Goal: Communication & Community: Answer question/provide support

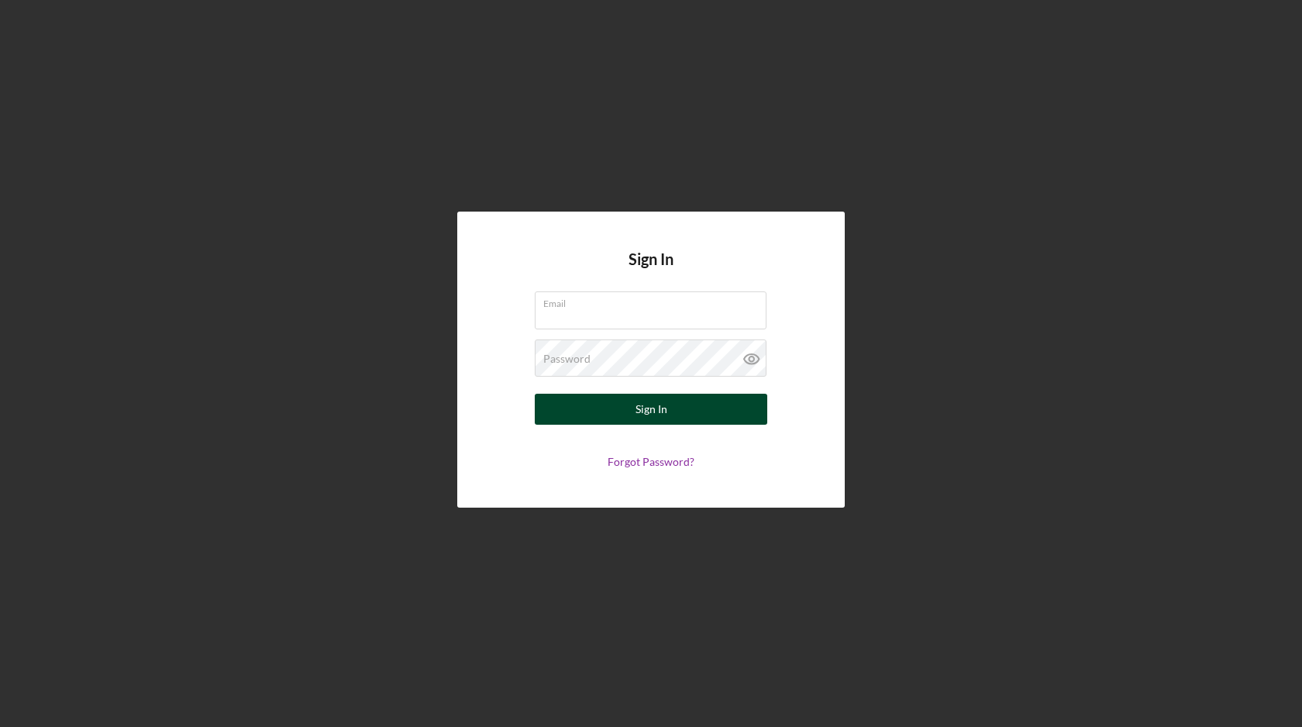
type input "contact@konaislandcoffee.com"
click at [681, 411] on button "Sign In" at bounding box center [651, 409] width 232 height 31
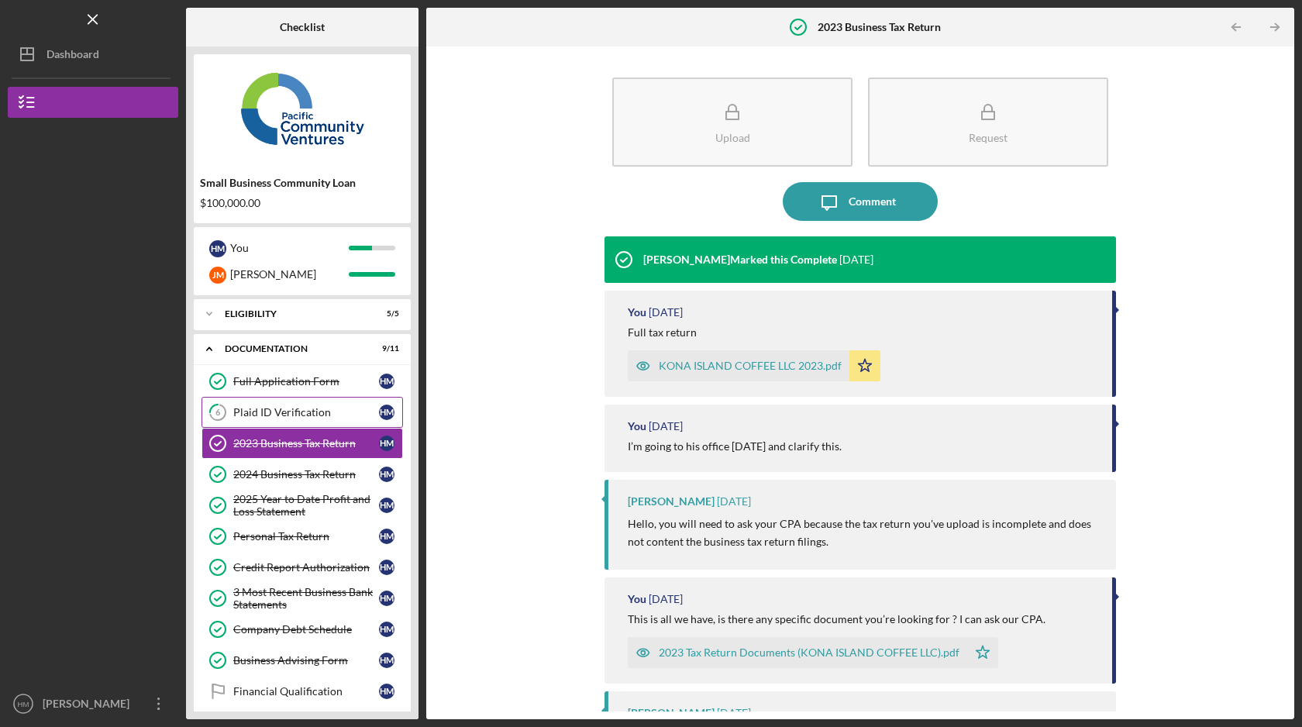
click at [301, 411] on div "Plaid ID Verification" at bounding box center [306, 412] width 146 height 12
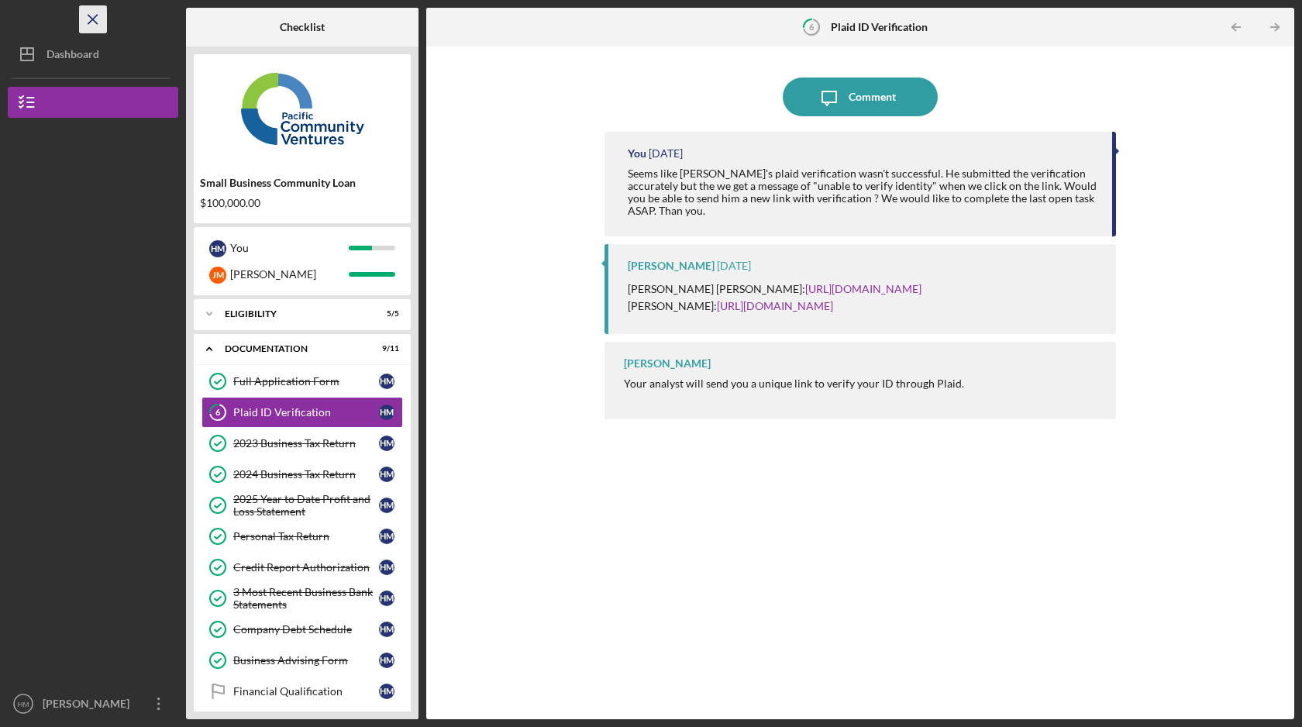
click at [102, 15] on icon "Icon/Menu Close" at bounding box center [93, 19] width 35 height 35
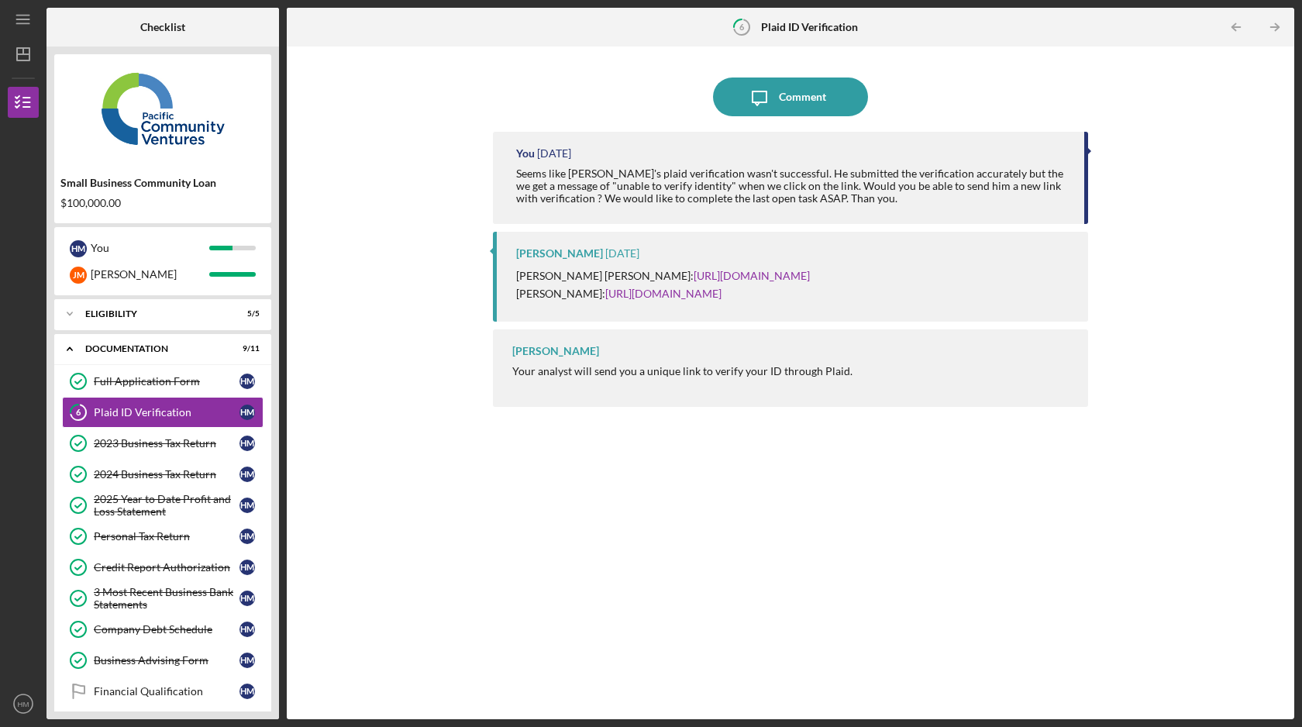
click at [105, 205] on div "$100,000.00" at bounding box center [162, 203] width 205 height 12
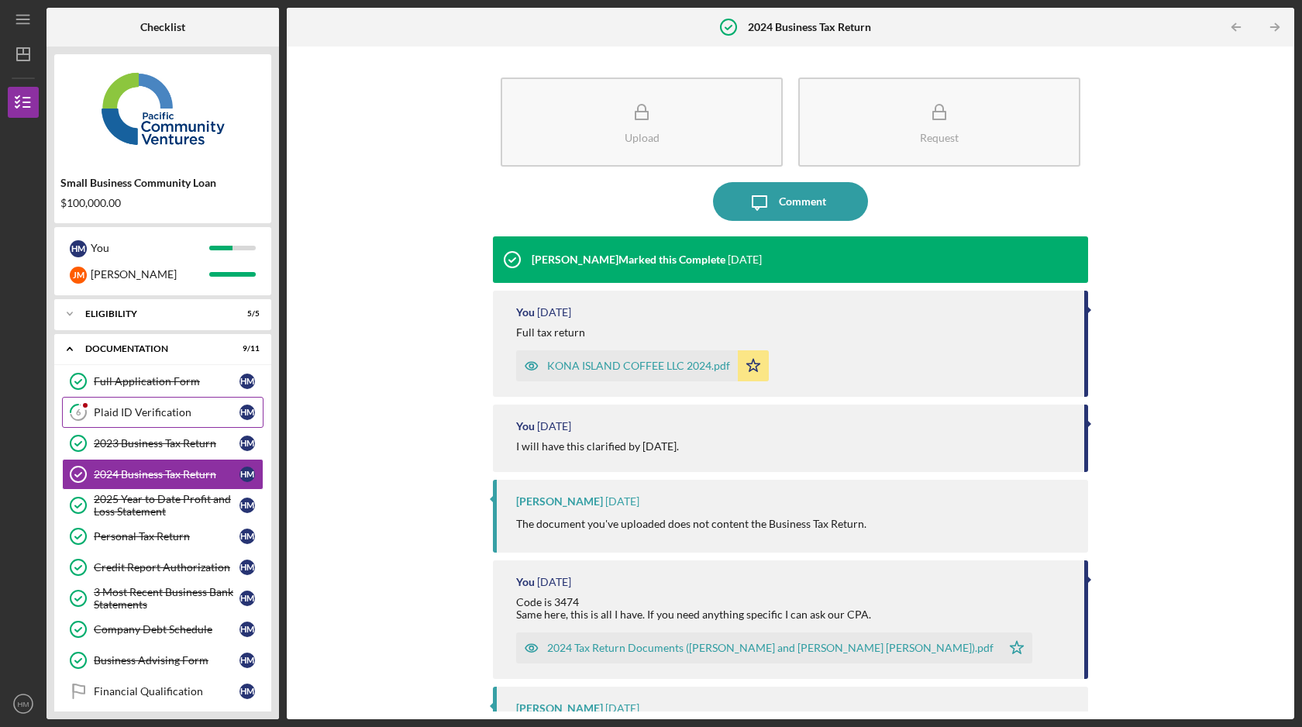
click at [178, 407] on div "Plaid ID Verification" at bounding box center [167, 412] width 146 height 12
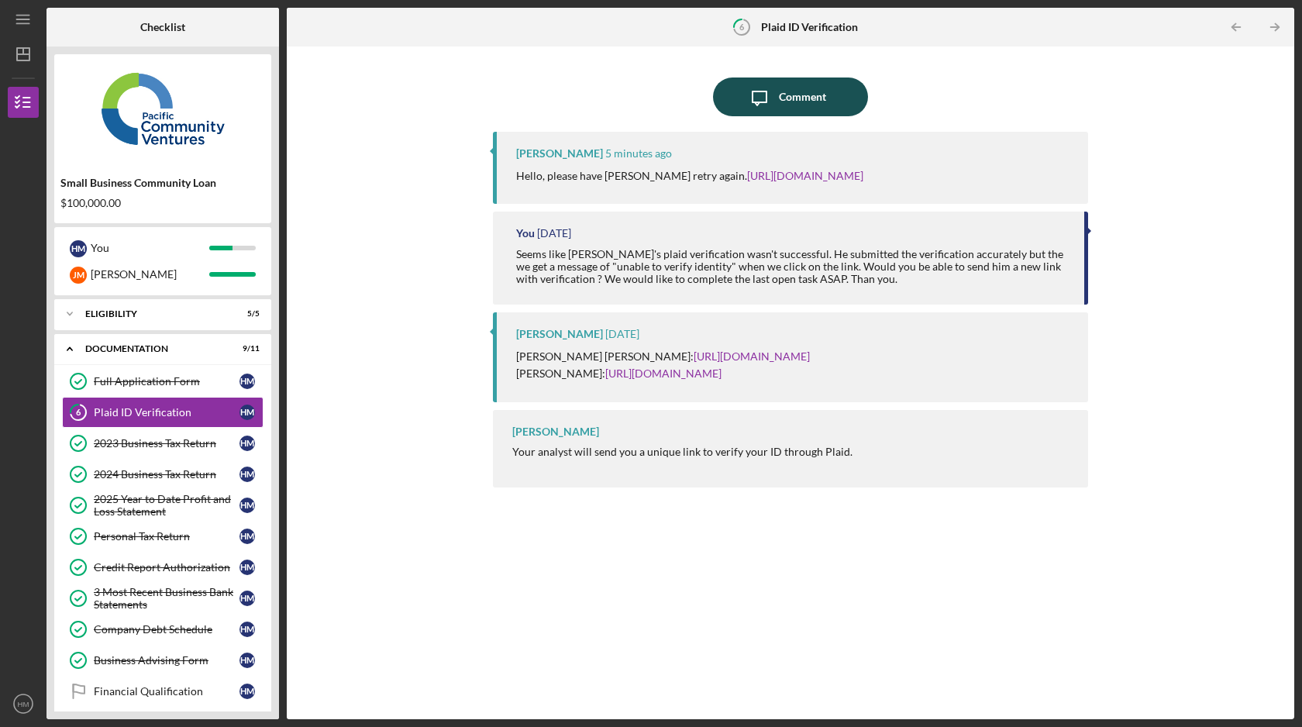
click at [752, 112] on icon "Icon/Message" at bounding box center [759, 96] width 39 height 39
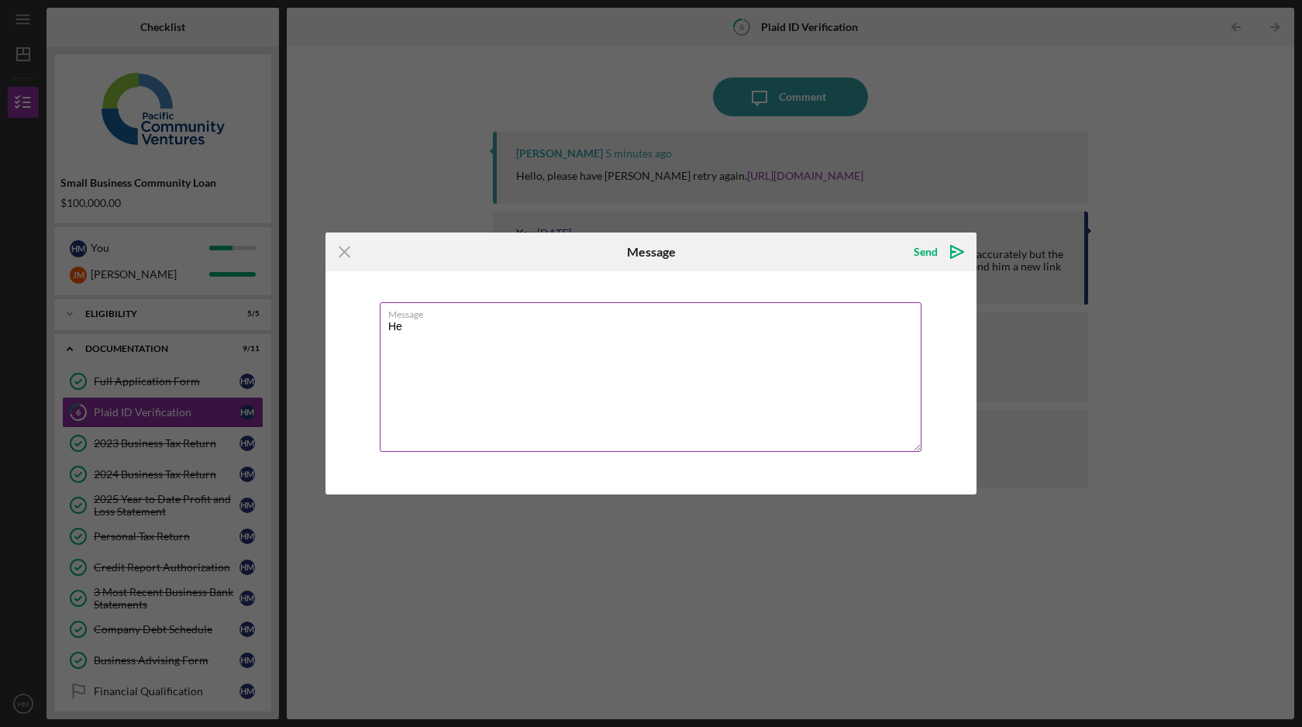
type textarea "H"
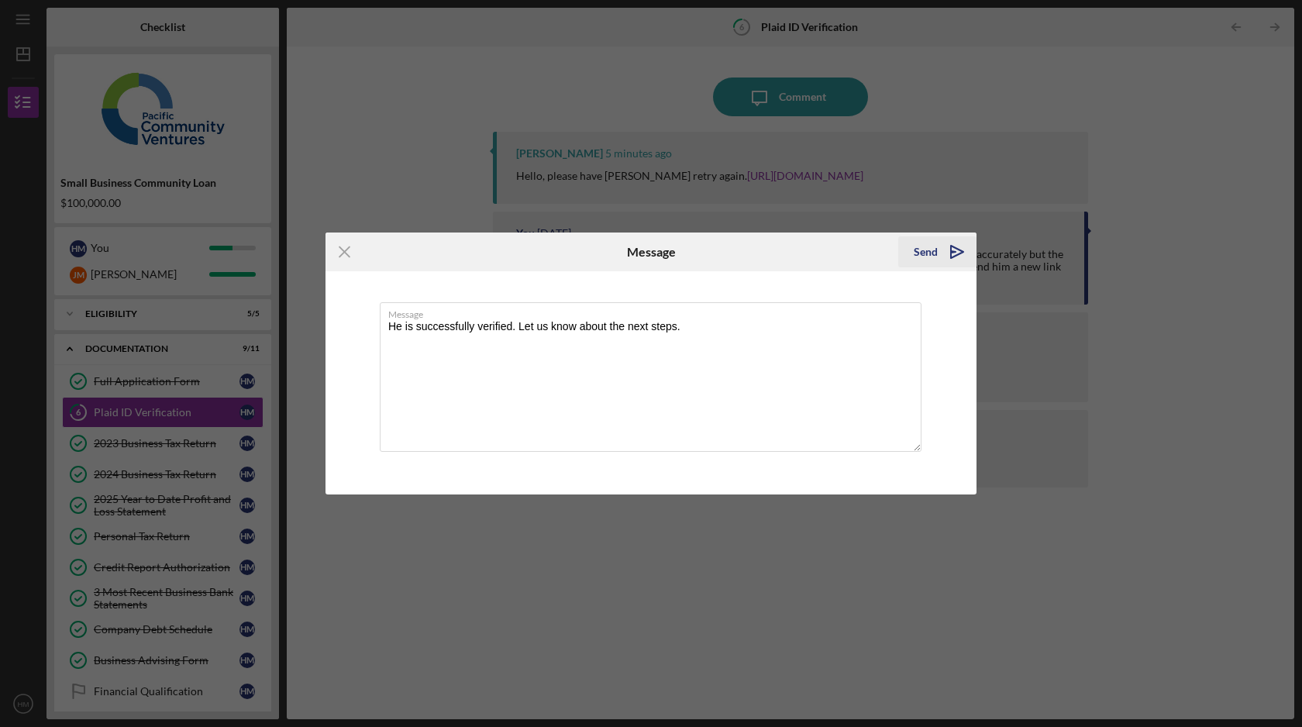
type textarea "He is successfully verified. Let us know about the next steps."
click at [943, 250] on icon "Icon/icon-invite-send" at bounding box center [957, 251] width 39 height 39
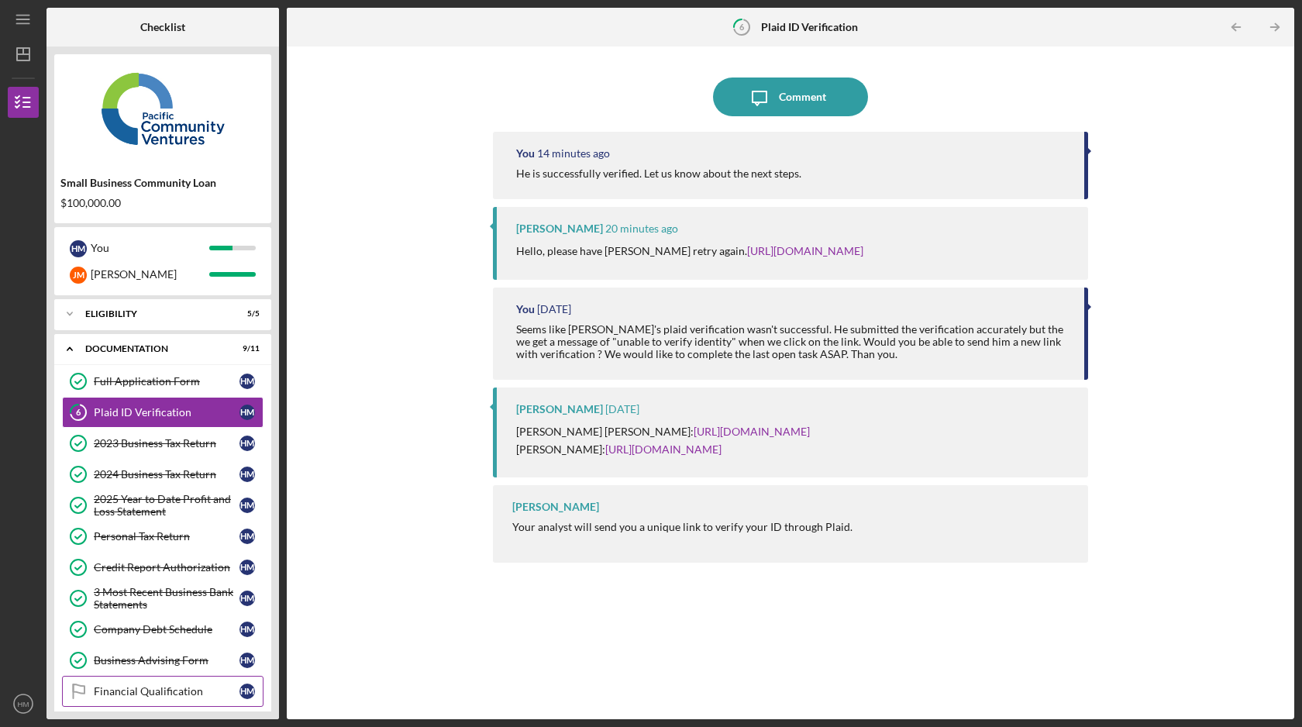
click at [176, 704] on link "Financial Qualification Financial Qualification H M" at bounding box center [162, 691] width 201 height 31
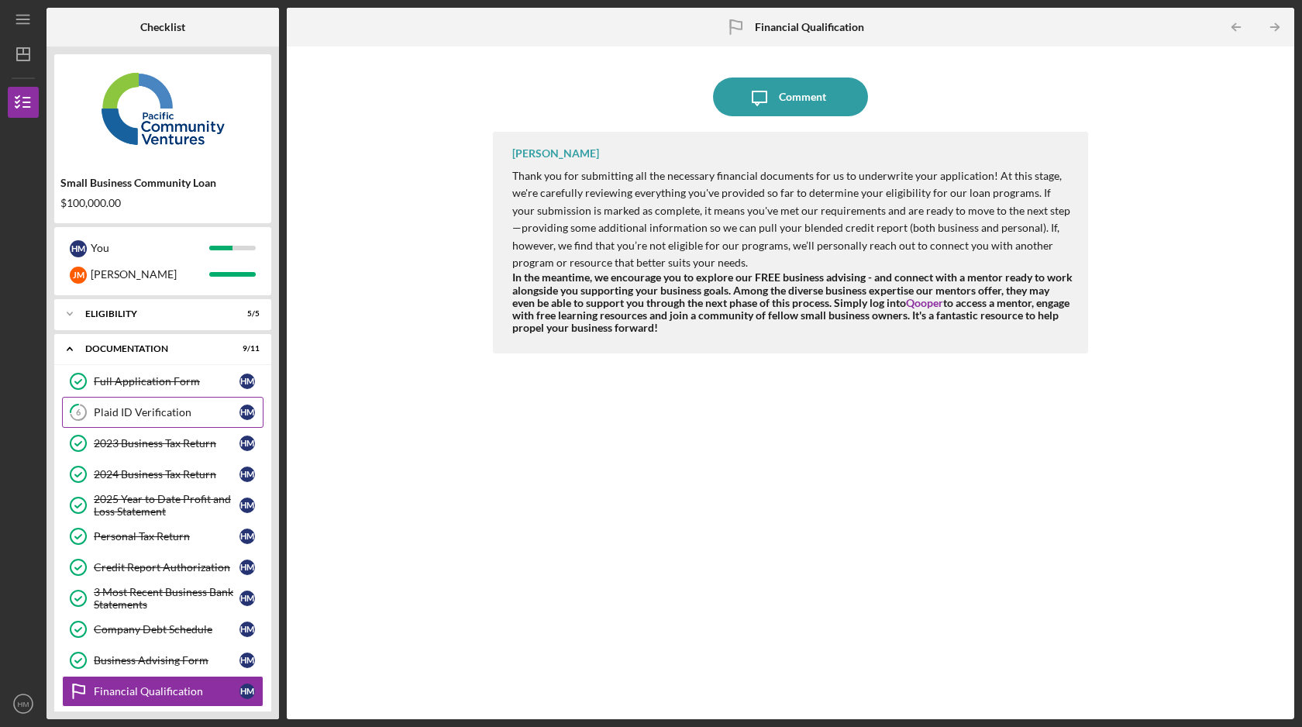
click at [209, 407] on div "Plaid ID Verification" at bounding box center [167, 412] width 146 height 12
